Goal: Information Seeking & Learning: Learn about a topic

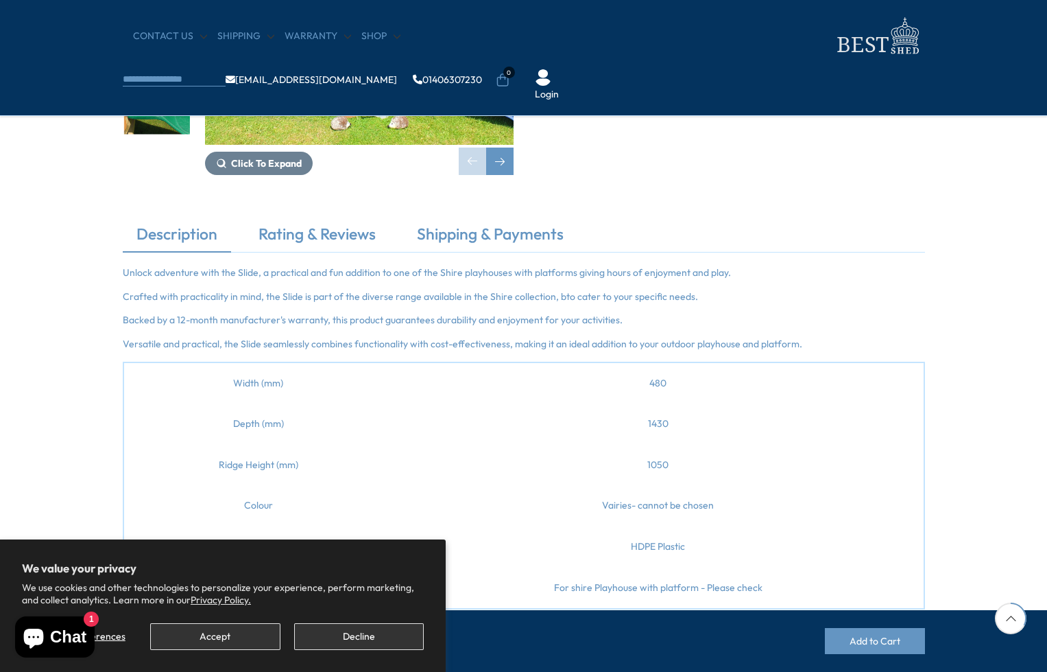
scroll to position [343, 0]
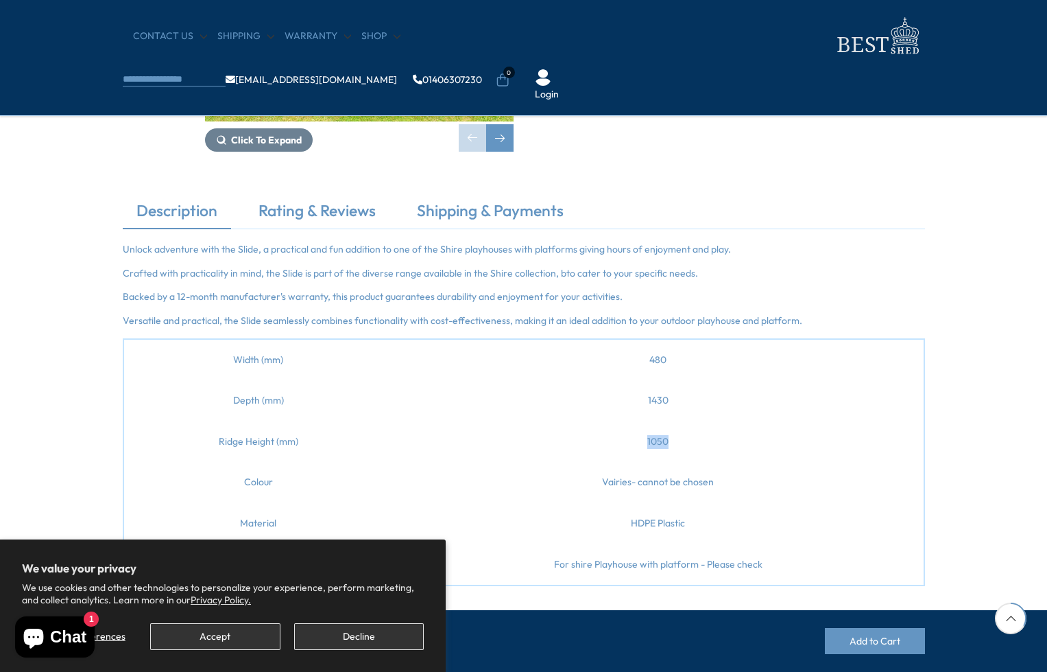
drag, startPoint x: 672, startPoint y: 440, endPoint x: 626, endPoint y: 438, distance: 46.7
click at [626, 438] on td "1050" at bounding box center [658, 441] width 531 height 41
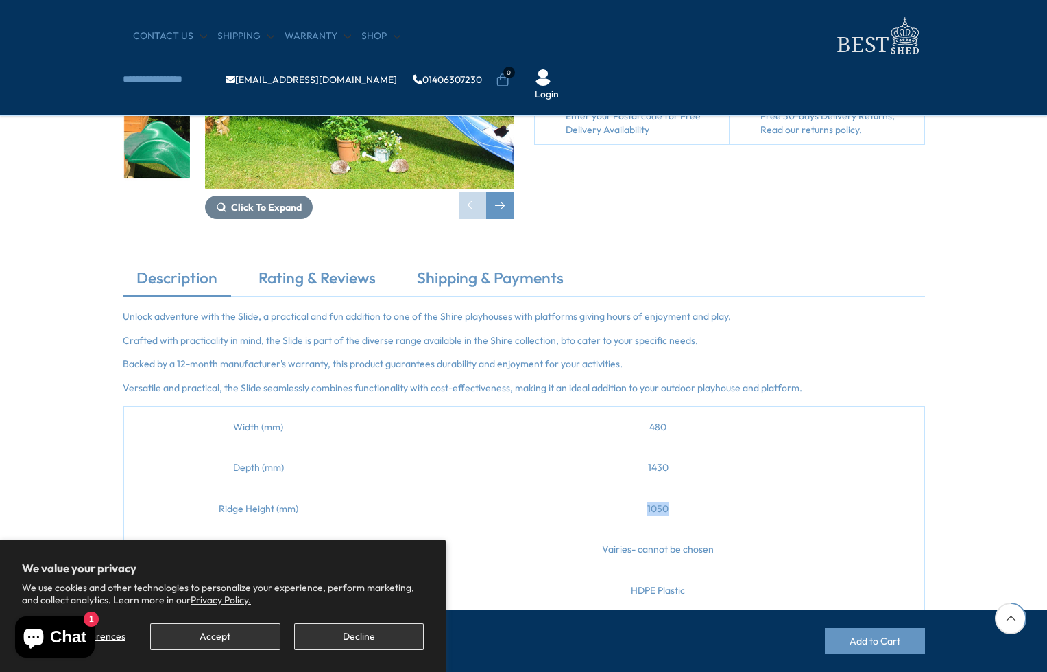
scroll to position [137, 0]
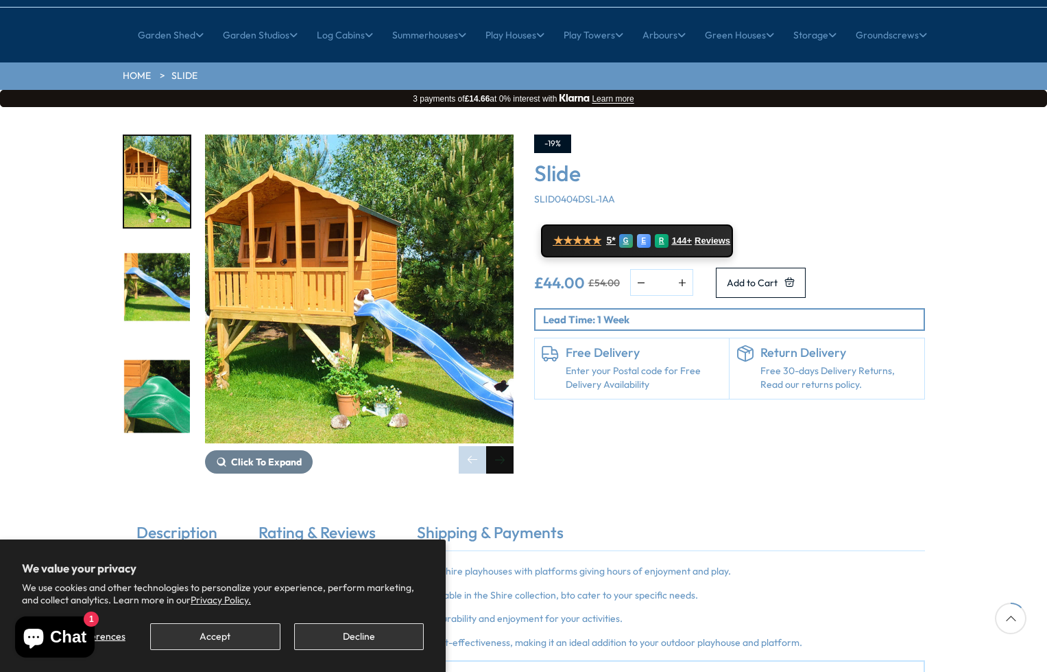
click at [497, 446] on div "Next slide" at bounding box center [499, 459] width 27 height 27
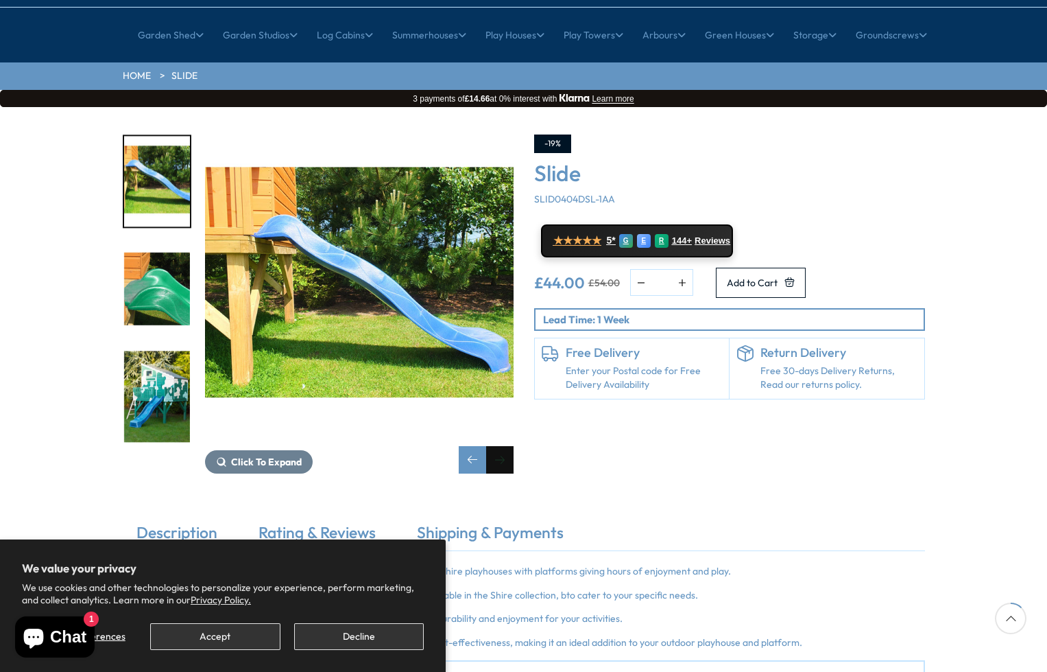
click at [505, 446] on div "Next slide" at bounding box center [499, 459] width 27 height 27
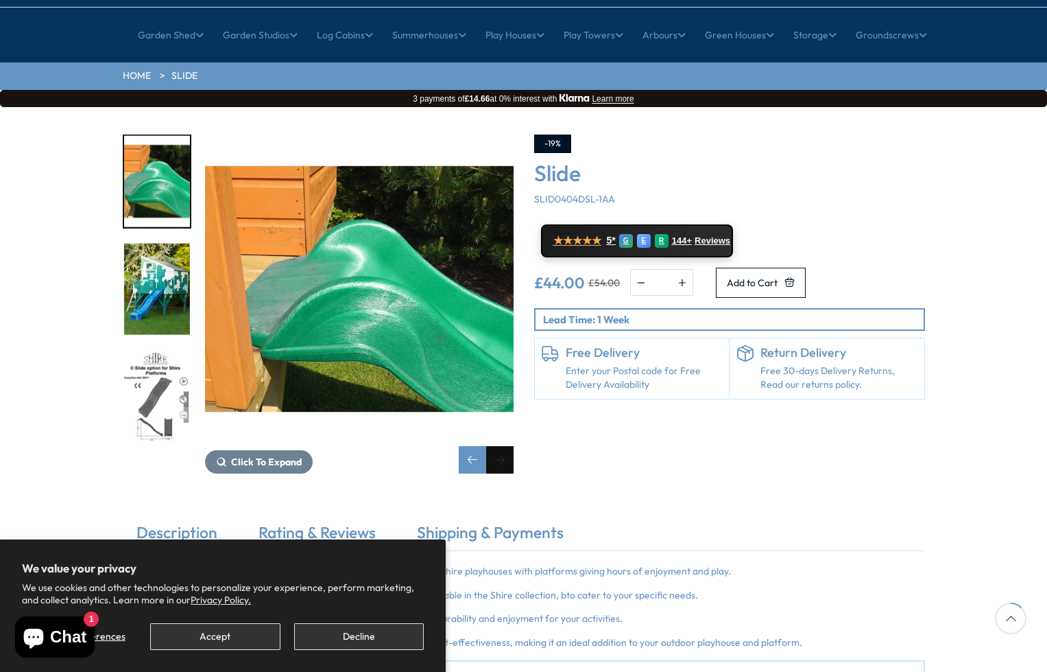
click at [504, 446] on div "Next slide" at bounding box center [499, 459] width 27 height 27
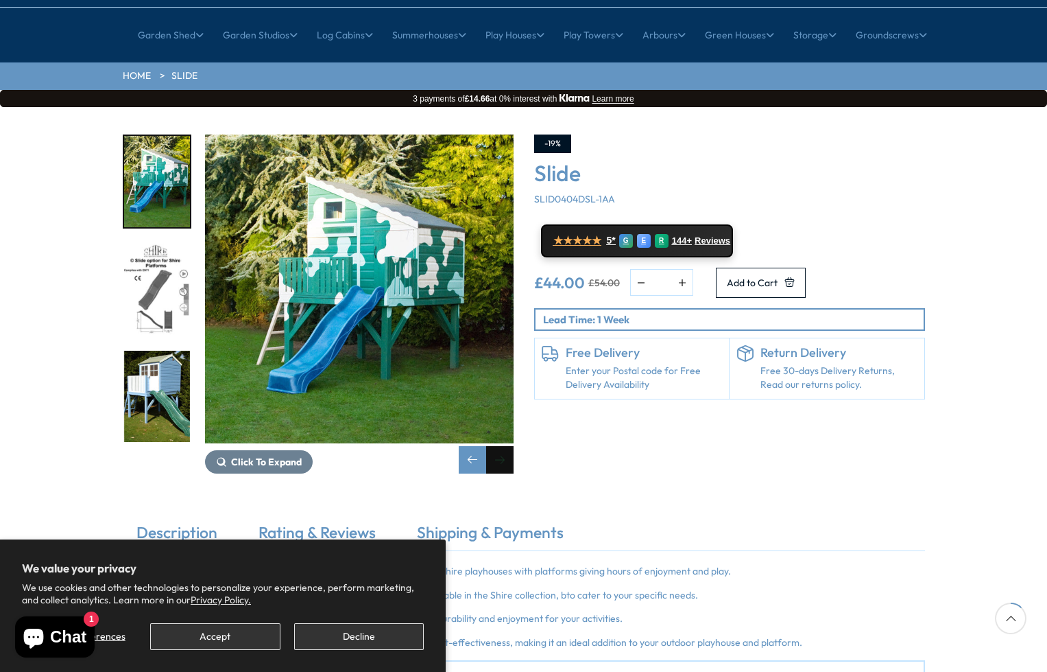
click at [501, 446] on div "Next slide" at bounding box center [499, 459] width 27 height 27
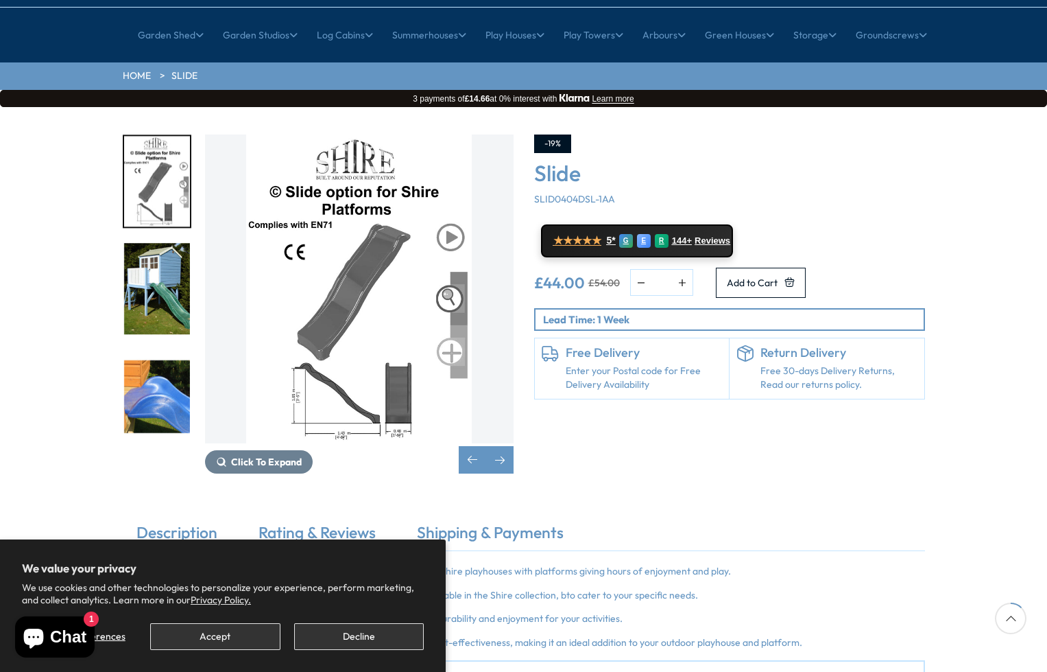
click at [309, 351] on img "5 / 9" at bounding box center [359, 288] width 309 height 309
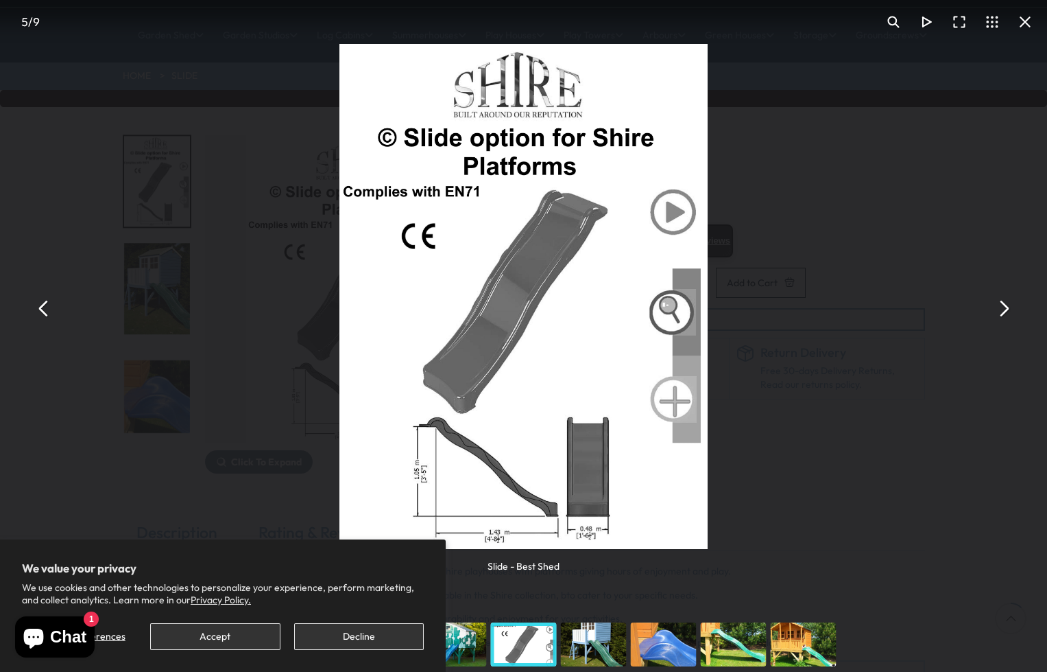
click at [386, 638] on button "Decline" at bounding box center [359, 636] width 130 height 27
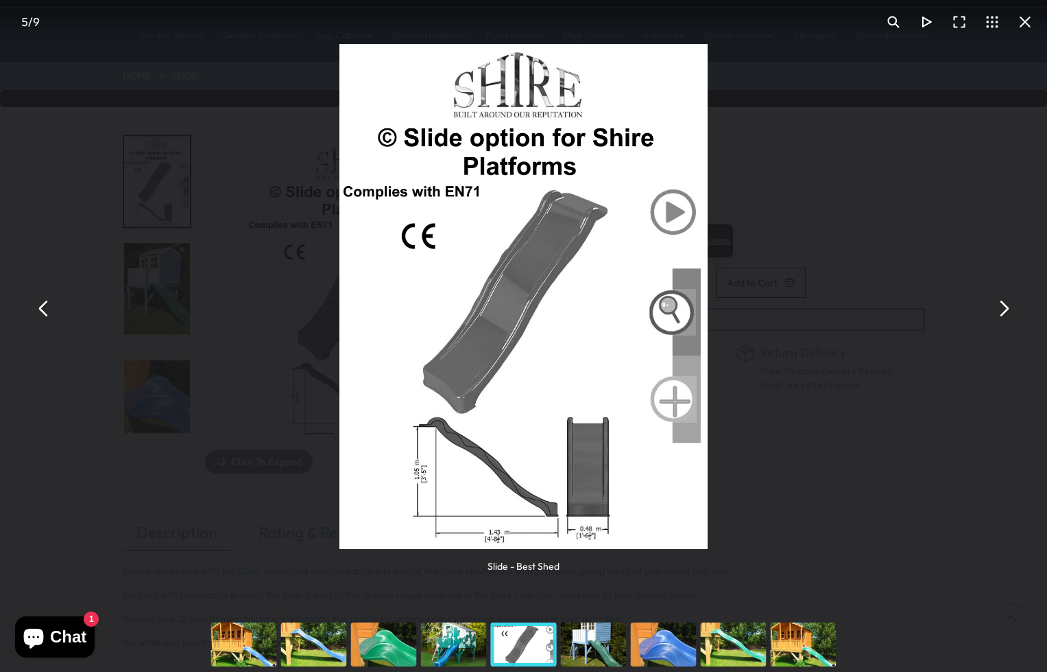
click at [1032, 15] on button "You can close this modal content with the ESC key" at bounding box center [1025, 21] width 33 height 33
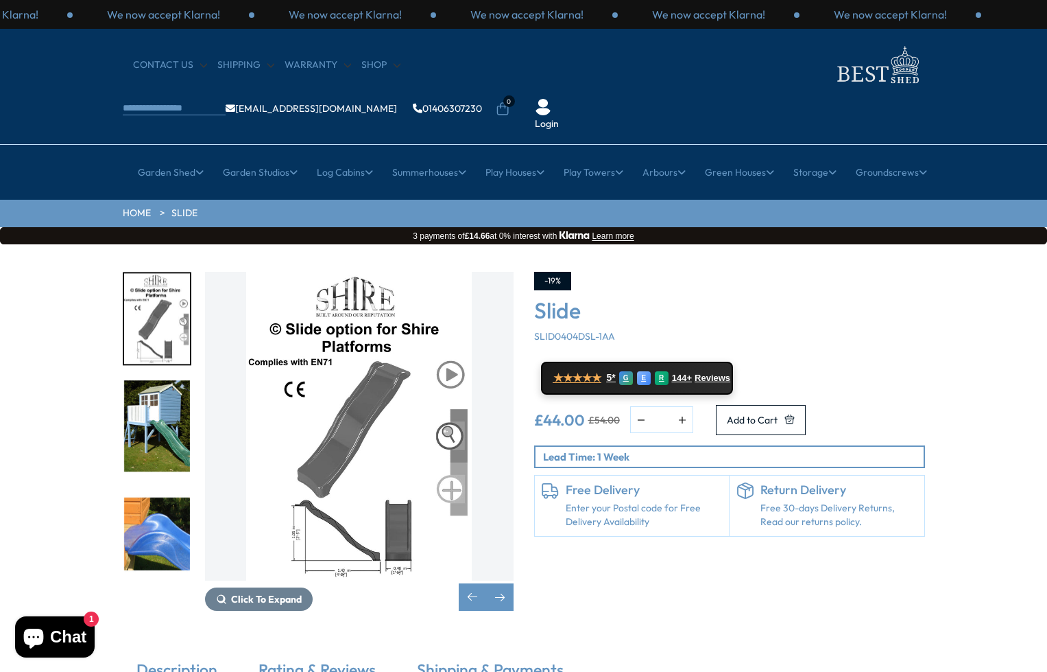
click at [405, 523] on img "5 / 9" at bounding box center [359, 426] width 309 height 309
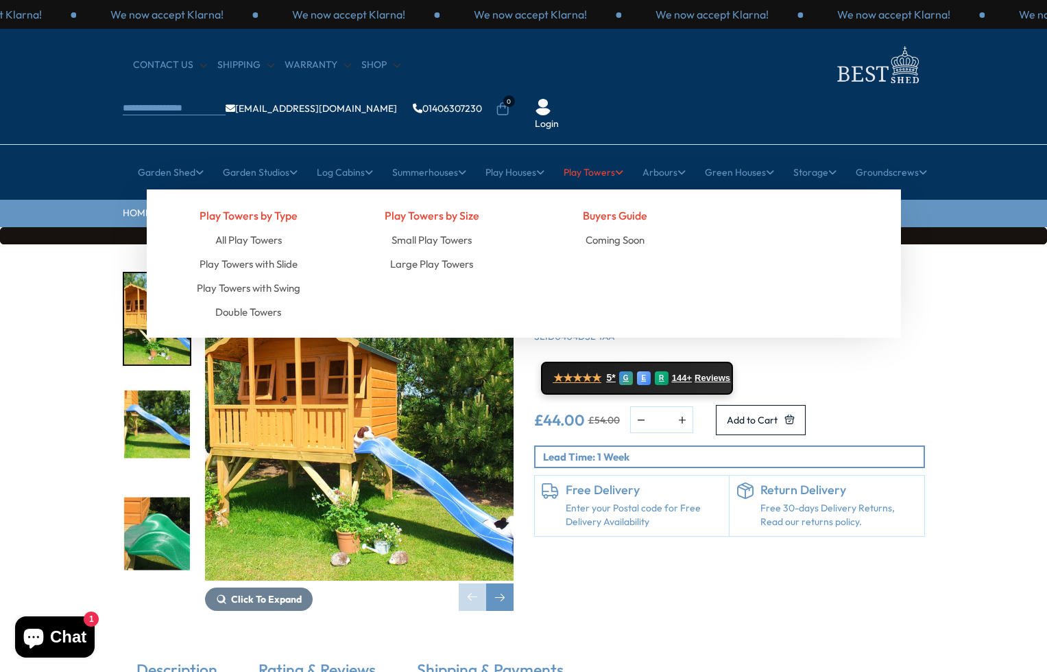
click at [598, 155] on link "Play Towers" at bounding box center [594, 172] width 60 height 34
click at [587, 155] on link "Play Towers" at bounding box center [594, 172] width 60 height 34
click at [246, 228] on link "All Play Towers" at bounding box center [248, 240] width 67 height 24
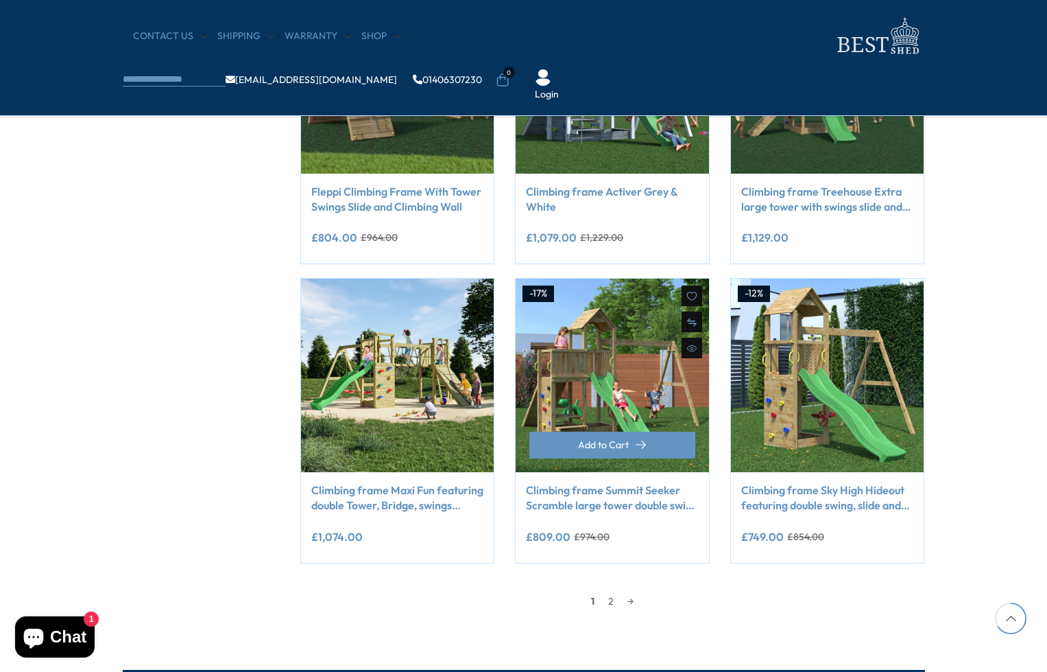
scroll to position [960, 0]
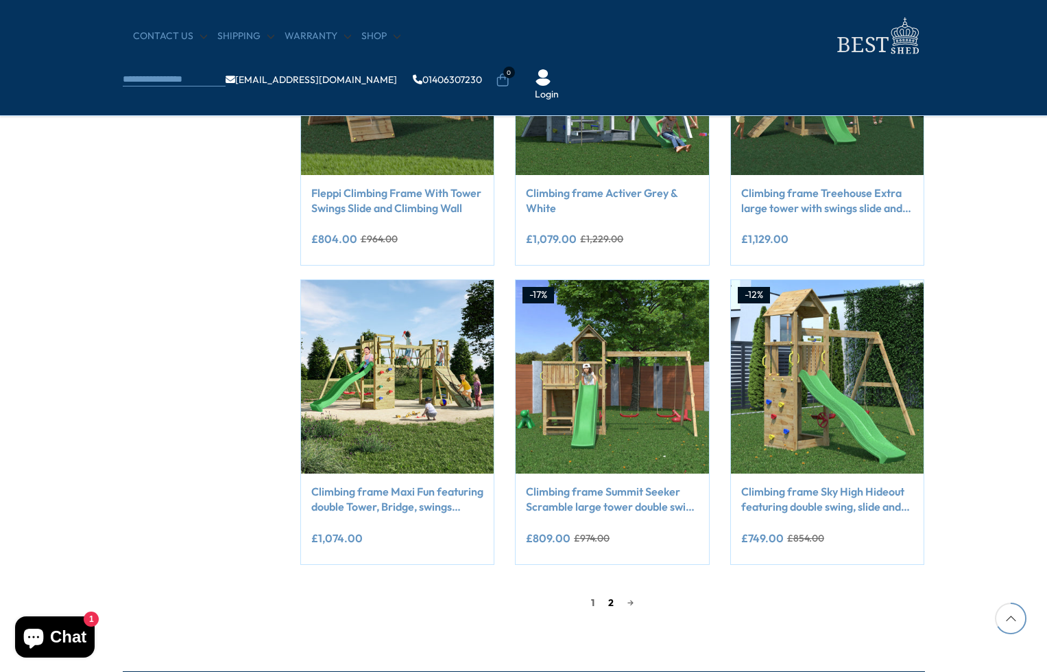
click at [612, 607] on link "2" at bounding box center [611, 602] width 19 height 21
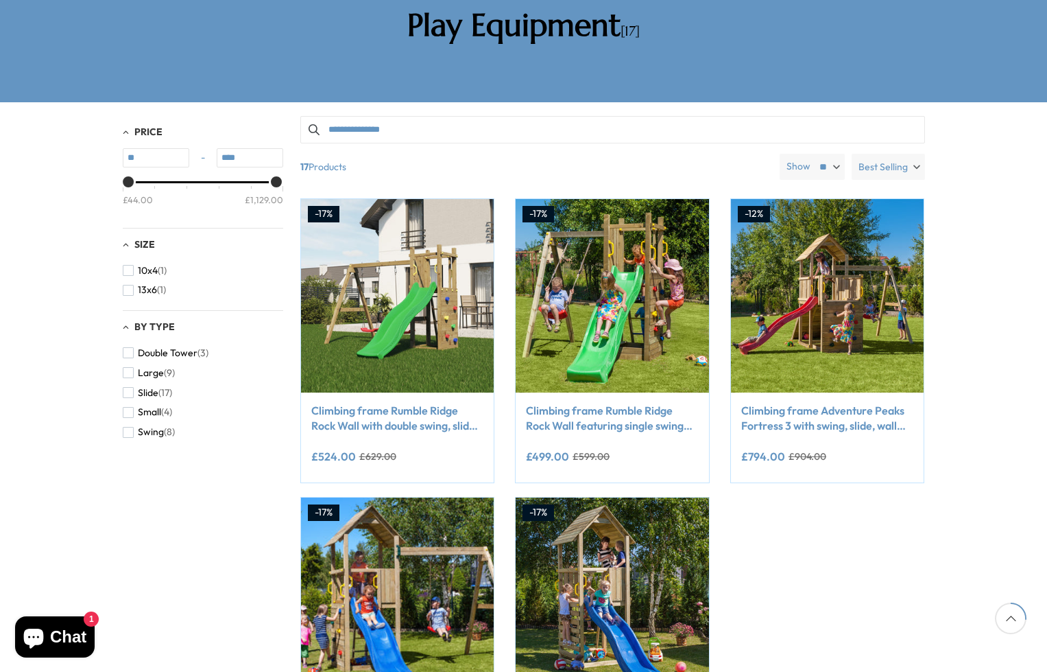
scroll to position [193, 0]
